Goal: Task Accomplishment & Management: Manage account settings

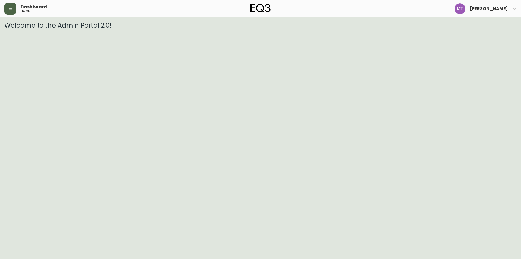
click at [8, 9] on button "button" at bounding box center [10, 9] width 12 height 12
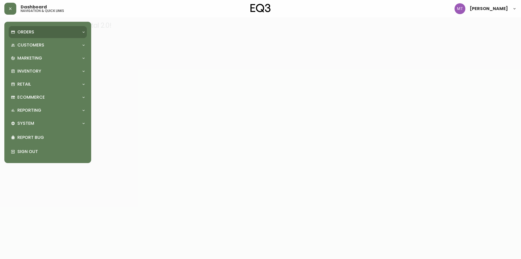
click at [26, 32] on p "Orders" at bounding box center [25, 32] width 17 height 6
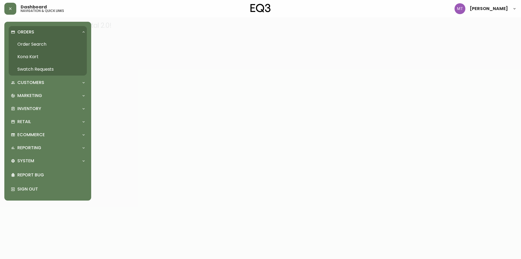
click at [40, 45] on link "Order Search" at bounding box center [48, 44] width 78 height 12
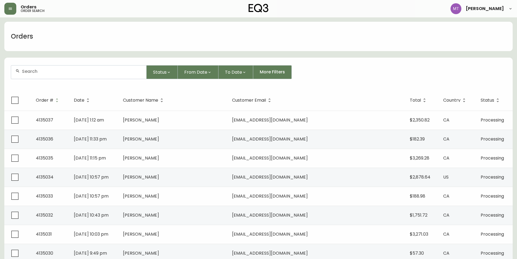
click at [73, 76] on div at bounding box center [78, 71] width 135 height 13
paste input "37231-62"
drag, startPoint x: 68, startPoint y: 73, endPoint x: 0, endPoint y: 66, distance: 68.6
click at [54, 69] on input "37231-62" at bounding box center [82, 71] width 120 height 5
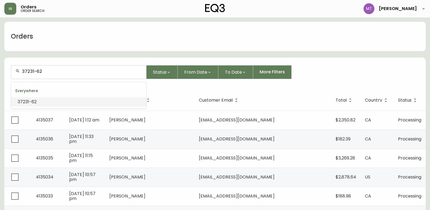
drag, startPoint x: 78, startPoint y: 69, endPoint x: -159, endPoint y: 46, distance: 238.2
paste input "4123045"
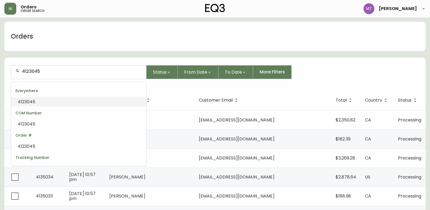
click at [25, 102] on span "4123045" at bounding box center [27, 102] width 18 height 6
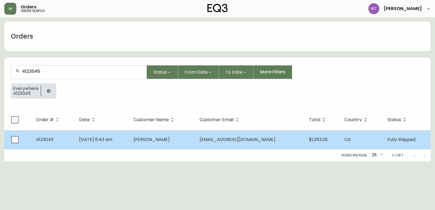
type input "4123045"
click at [74, 137] on td "4123045" at bounding box center [53, 139] width 43 height 19
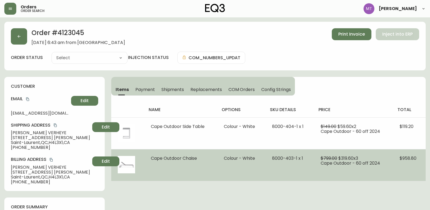
type input "Fully Shipped"
select select "FULLY_SHIPPED"
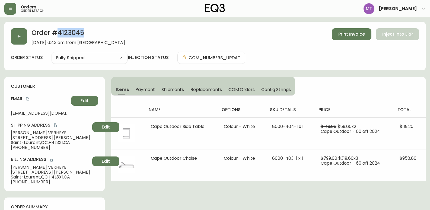
drag, startPoint x: 58, startPoint y: 33, endPoint x: 106, endPoint y: 31, distance: 48.6
click at [106, 31] on h2 "Order # 4123045" at bounding box center [79, 34] width 94 height 12
copy h2 "4123045"
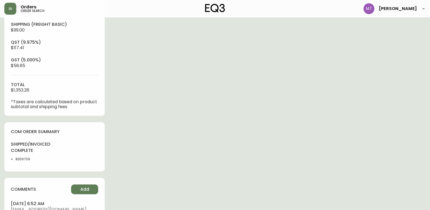
scroll to position [217, 0]
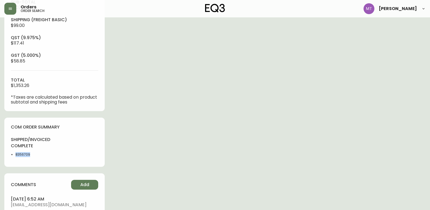
drag, startPoint x: 34, startPoint y: 152, endPoint x: 6, endPoint y: 155, distance: 27.9
click at [6, 155] on div "com order summary shipped/invoiced complete 8356709" at bounding box center [54, 142] width 100 height 49
copy li "8356709"
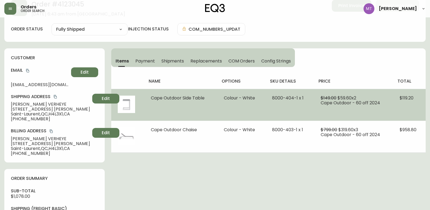
scroll to position [27, 0]
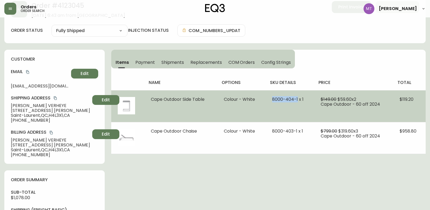
drag, startPoint x: 297, startPoint y: 99, endPoint x: 267, endPoint y: 98, distance: 29.9
click at [267, 98] on td "8000-404-1 x 1" at bounding box center [290, 106] width 49 height 32
copy span "[PHONE_NUMBER]"
click at [299, 99] on span "8000-404-1 x 1" at bounding box center [288, 99] width 32 height 6
drag, startPoint x: 299, startPoint y: 99, endPoint x: 275, endPoint y: 99, distance: 24.2
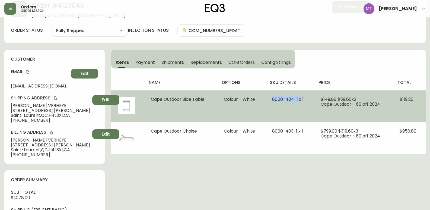
click at [275, 99] on span "8000-404-1 x 1" at bounding box center [288, 99] width 32 height 6
copy span "8000-404-1 x"
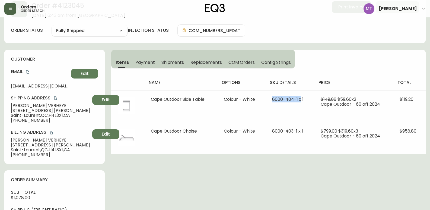
click at [11, 9] on icon "button" at bounding box center [10, 9] width 4 height 4
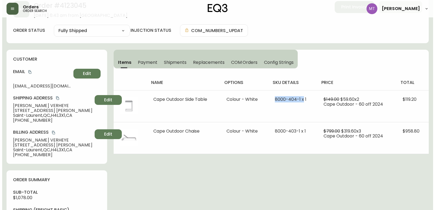
scroll to position [27, 0]
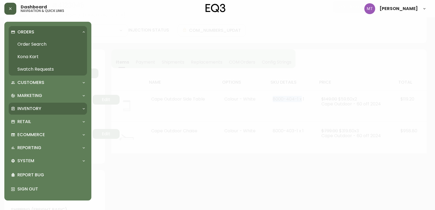
click at [33, 108] on p "Inventory" at bounding box center [29, 109] width 24 height 6
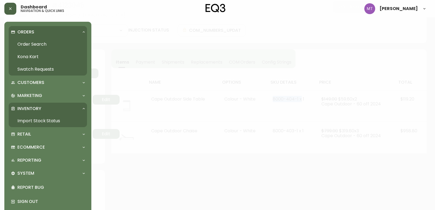
drag, startPoint x: 45, startPoint y: 122, endPoint x: 51, endPoint y: 69, distance: 53.3
click at [45, 121] on link "Import Stock Status" at bounding box center [48, 121] width 78 height 12
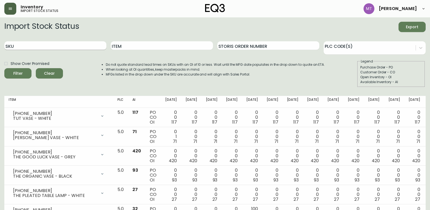
click at [56, 48] on input "SKU" at bounding box center [55, 45] width 102 height 9
paste input "8000-404-1 x"
type input "[PHONE_NUMBER]"
click at [4, 68] on button "Filter" at bounding box center [17, 73] width 27 height 10
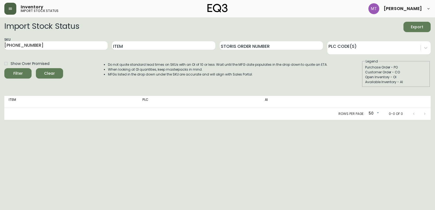
click at [13, 8] on button "button" at bounding box center [10, 9] width 12 height 12
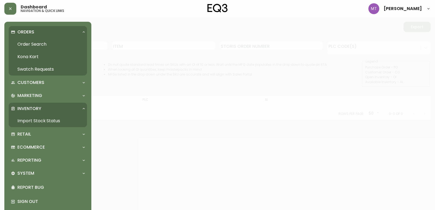
click at [39, 43] on link "Order Search" at bounding box center [48, 44] width 78 height 12
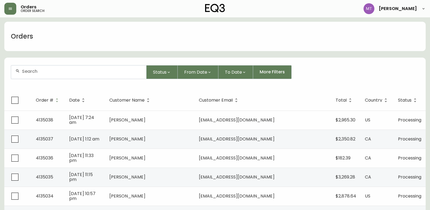
click at [38, 73] on input "text" at bounding box center [82, 71] width 120 height 5
paste input "[EMAIL_ADDRESS][PERSON_NAME][DOMAIN_NAME]"
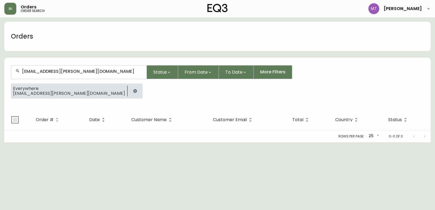
type input "[EMAIL_ADDRESS][PERSON_NAME][DOMAIN_NAME]"
click at [133, 91] on icon "button" at bounding box center [135, 91] width 4 height 4
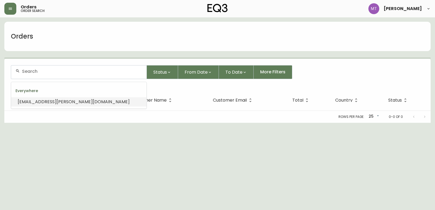
click at [73, 73] on input "text" at bounding box center [82, 71] width 120 height 5
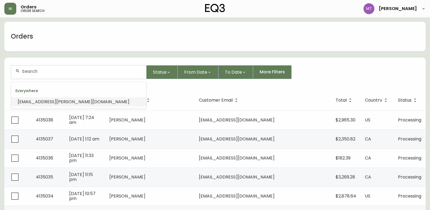
paste input "4134367"
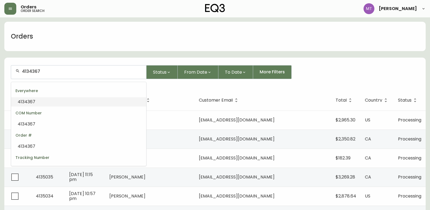
click at [48, 103] on li "4134367" at bounding box center [78, 101] width 135 height 9
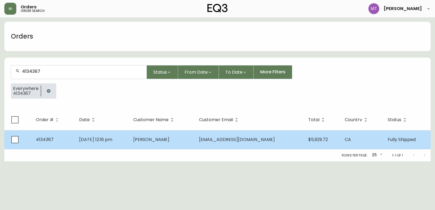
type input "4134367"
click at [129, 141] on td "[DATE] 12:16 pm" at bounding box center [102, 139] width 54 height 19
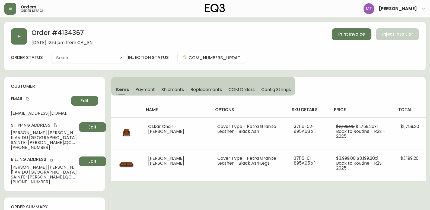
type input "Fully Shipped"
select select "FULLY_SHIPPED"
drag, startPoint x: 27, startPoint y: 99, endPoint x: 23, endPoint y: 98, distance: 4.2
click at [27, 99] on icon "copy" at bounding box center [28, 99] width 4 height 4
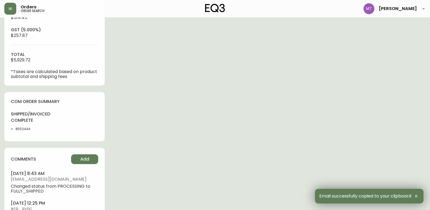
scroll to position [244, 0]
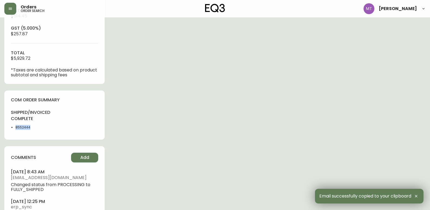
drag, startPoint x: 33, startPoint y: 127, endPoint x: 16, endPoint y: 128, distance: 16.9
click at [16, 128] on li "8552444" at bounding box center [33, 127] width 36 height 5
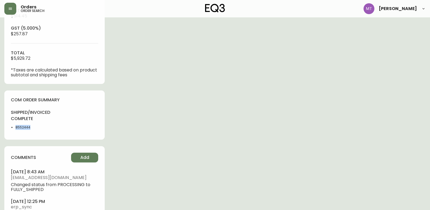
copy li "8552444"
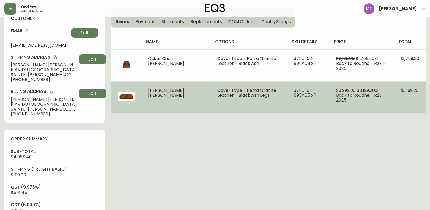
scroll to position [54, 0]
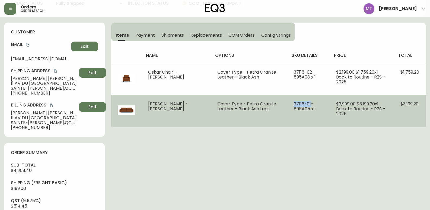
drag, startPoint x: 306, startPoint y: 103, endPoint x: 285, endPoint y: 103, distance: 20.9
click at [288, 103] on td "37116-01-895A05 x 1" at bounding box center [309, 111] width 42 height 32
copy span "37116-01"
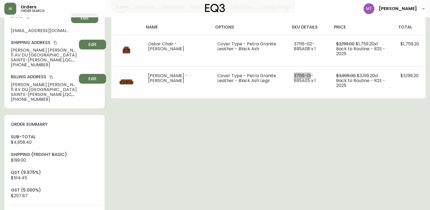
scroll to position [27, 0]
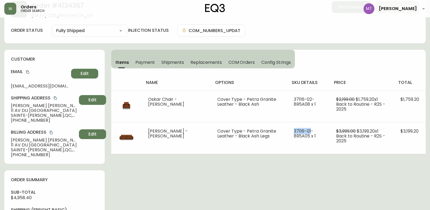
click at [170, 62] on span "Shipments" at bounding box center [173, 62] width 23 height 6
